Goal: Task Accomplishment & Management: Manage account settings

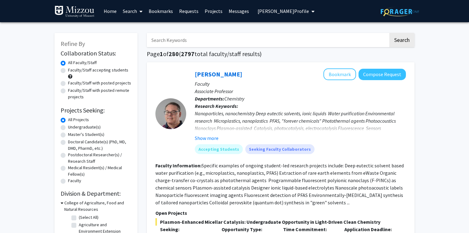
click at [132, 12] on link "Search" at bounding box center [133, 11] width 26 height 22
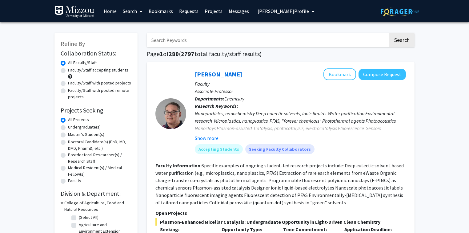
click at [281, 9] on span "Megan Humphries's Profile" at bounding box center [283, 11] width 51 height 6
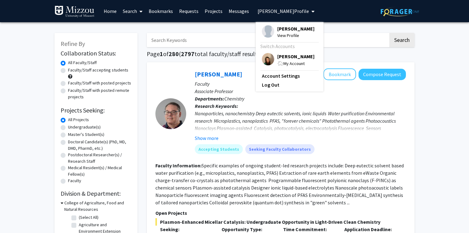
click at [284, 55] on span "[PERSON_NAME]" at bounding box center [295, 56] width 37 height 7
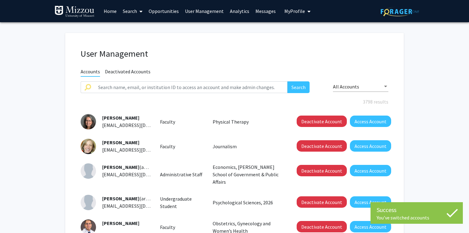
click at [129, 11] on link "Search" at bounding box center [133, 11] width 26 height 22
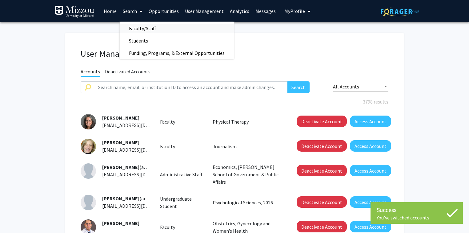
click at [135, 31] on span "Faculty/Staff" at bounding box center [142, 28] width 45 height 12
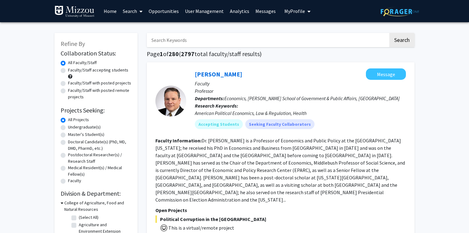
click at [240, 12] on link "Analytics" at bounding box center [240, 11] width 26 height 22
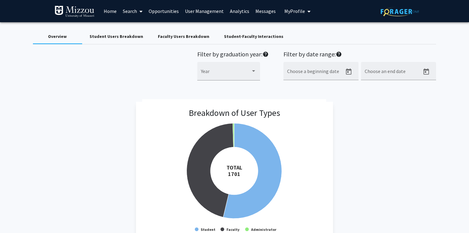
click at [65, 79] on div "Filter by graduation year: help Year Filter by date range: help Choose a beginn…" at bounding box center [234, 68] width 413 height 37
click at [161, 10] on link "Opportunities" at bounding box center [164, 11] width 36 height 22
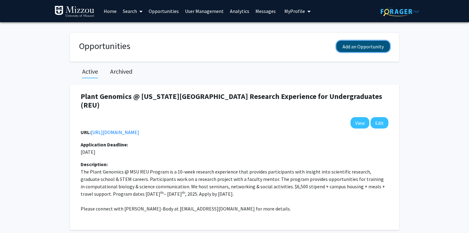
click at [348, 45] on button "Add an Opportunity" at bounding box center [363, 46] width 54 height 11
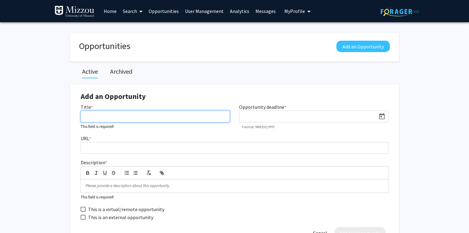
click at [149, 117] on input "Title *" at bounding box center [155, 117] width 149 height 12
paste input "KIUS Mid-Missouri Undergraduate Conference on Democracy Studies"
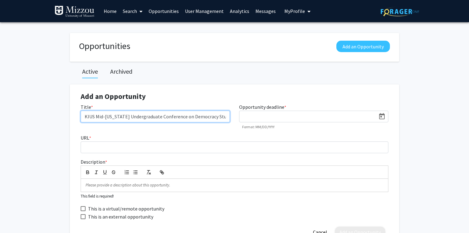
click at [225, 115] on input "KIUS Mid-Missouri Undergraduate Conference on Democracy Studies" at bounding box center [155, 117] width 149 height 12
type input "KIUS Mid-Missouri Undergraduate Conference on Democracy Studies Call for Papers"
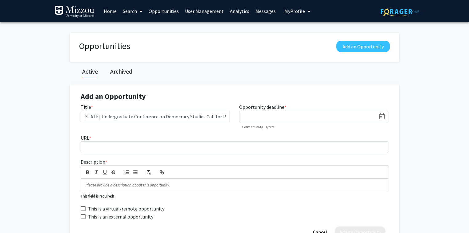
scroll to position [0, 0]
click at [382, 117] on icon "Open calendar" at bounding box center [381, 116] width 7 height 7
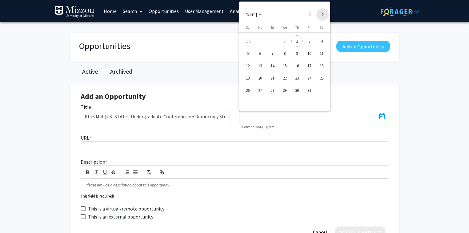
click at [321, 14] on button "Next month" at bounding box center [322, 14] width 12 height 12
click at [309, 78] on div "21" at bounding box center [309, 77] width 11 height 11
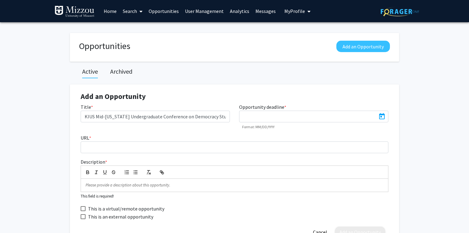
type input "11/21/2025"
click at [230, 184] on p at bounding box center [235, 185] width 298 height 6
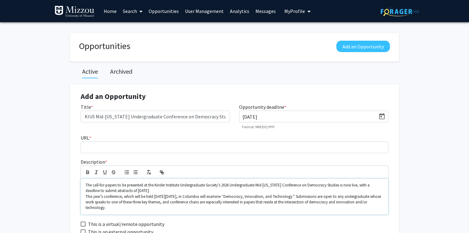
click at [86, 195] on p "This year’s conference, which will be held on Saturday, March 14, in Columbia w…" at bounding box center [235, 202] width 298 height 17
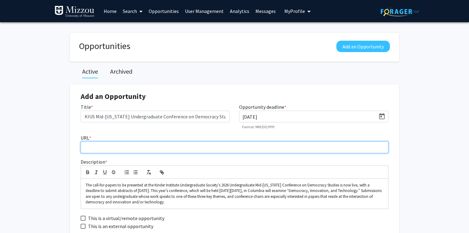
click at [215, 147] on input "URL *" at bounding box center [235, 147] width 308 height 12
paste input "https://democracy.missouri.edu/wp-content/uploads/2025/09/2026-KIUS-Undergrad-C…"
type input "https://democracy.missouri.edu/wp-content/uploads/2025/09/2026-KIUS-Undergrad-C…"
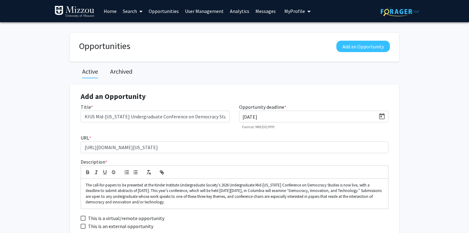
click at [191, 202] on p "The call-for-papers to be presented at the Kinder Institute Undergraduate Socie…" at bounding box center [235, 193] width 298 height 23
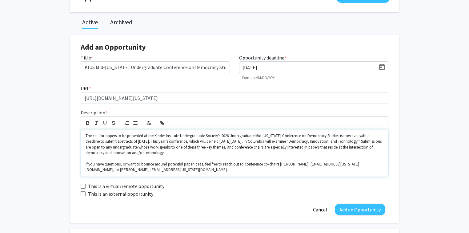
scroll to position [74, 0]
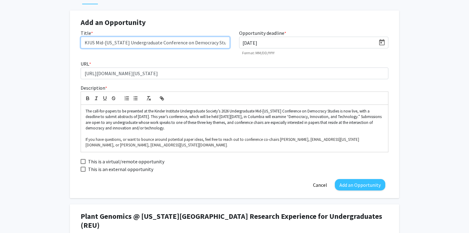
click at [220, 43] on input "KIUS Mid-Missouri Undergraduate Conference on Democracy Studies Call for Papers" at bounding box center [155, 43] width 149 height 12
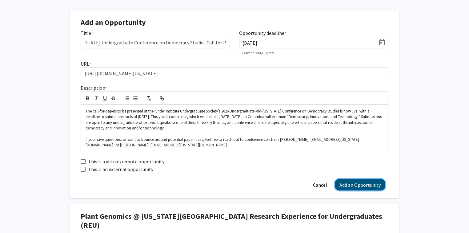
scroll to position [0, 0]
click at [351, 186] on button "Add an Opportunity" at bounding box center [360, 184] width 50 height 11
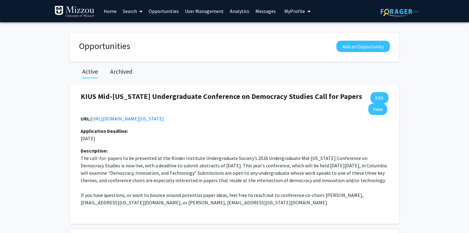
click at [107, 12] on link "Home" at bounding box center [110, 11] width 19 height 22
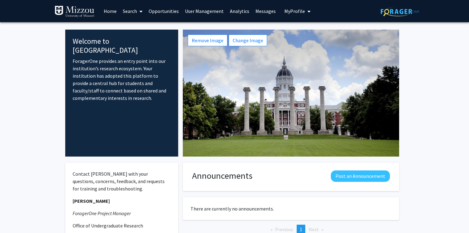
click at [213, 12] on link "User Management" at bounding box center [204, 11] width 45 height 22
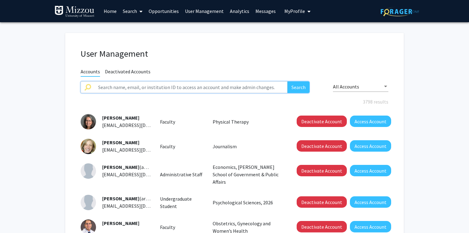
click at [199, 88] on input "text" at bounding box center [190, 87] width 193 height 12
click at [287, 81] on button "Search" at bounding box center [298, 87] width 22 height 12
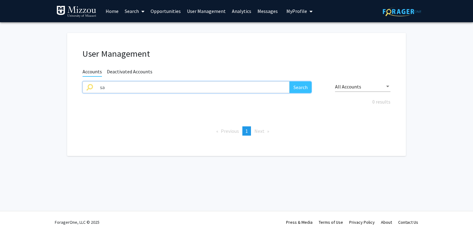
type input "s"
click at [219, 86] on input "text" at bounding box center [192, 87] width 193 height 12
click at [289, 81] on button "Search" at bounding box center [300, 87] width 22 height 12
click at [109, 87] on input "rob fletcher" at bounding box center [192, 87] width 193 height 12
type input "fletcher"
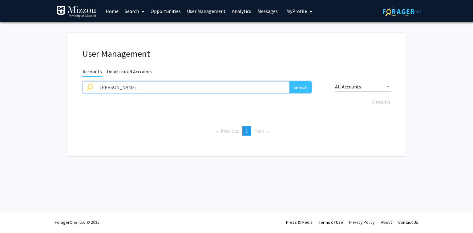
click at [289, 81] on button "Search" at bounding box center [300, 87] width 22 height 12
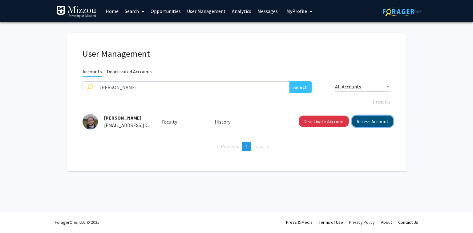
click at [362, 120] on button "Access Account" at bounding box center [372, 120] width 41 height 11
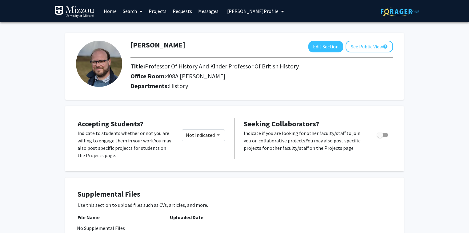
click at [251, 10] on span "Robert Fletcher's Profile" at bounding box center [252, 11] width 51 height 6
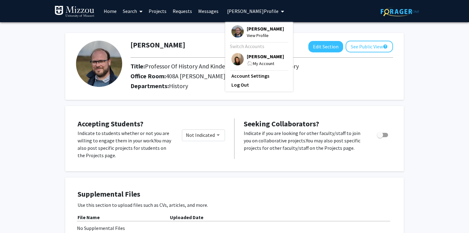
click at [255, 30] on span "Robert Fletcher" at bounding box center [265, 28] width 37 height 7
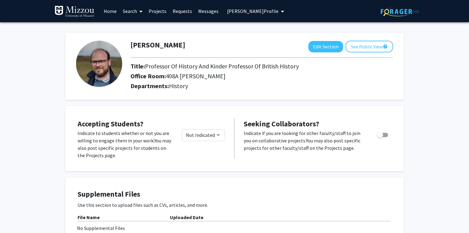
click at [242, 11] on span "Robert Fletcher's Profile" at bounding box center [252, 11] width 51 height 6
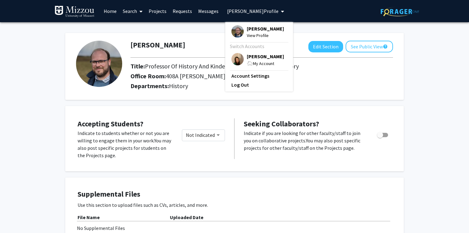
click at [252, 55] on span "[PERSON_NAME]" at bounding box center [265, 56] width 37 height 7
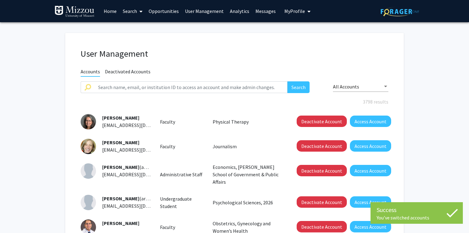
click at [237, 11] on link "Analytics" at bounding box center [240, 11] width 26 height 22
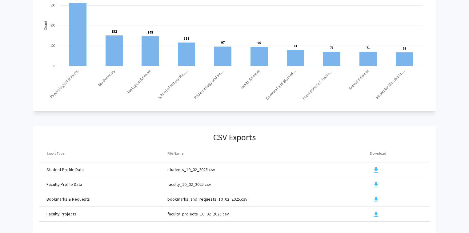
scroll to position [661, 0]
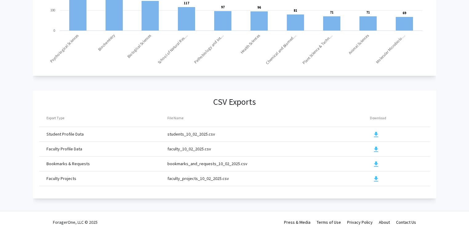
click at [375, 146] on mat-icon "download" at bounding box center [375, 149] width 7 height 7
